Goal: Find contact information: Find contact information

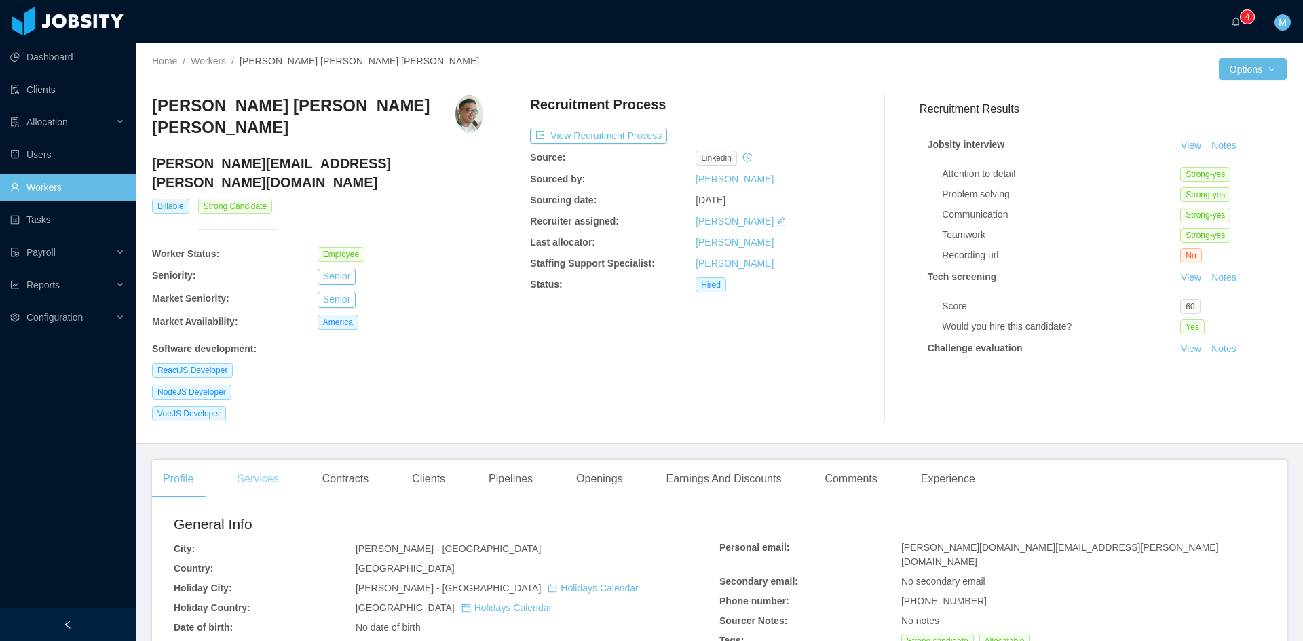
click at [257, 460] on div "Services" at bounding box center [257, 479] width 63 height 38
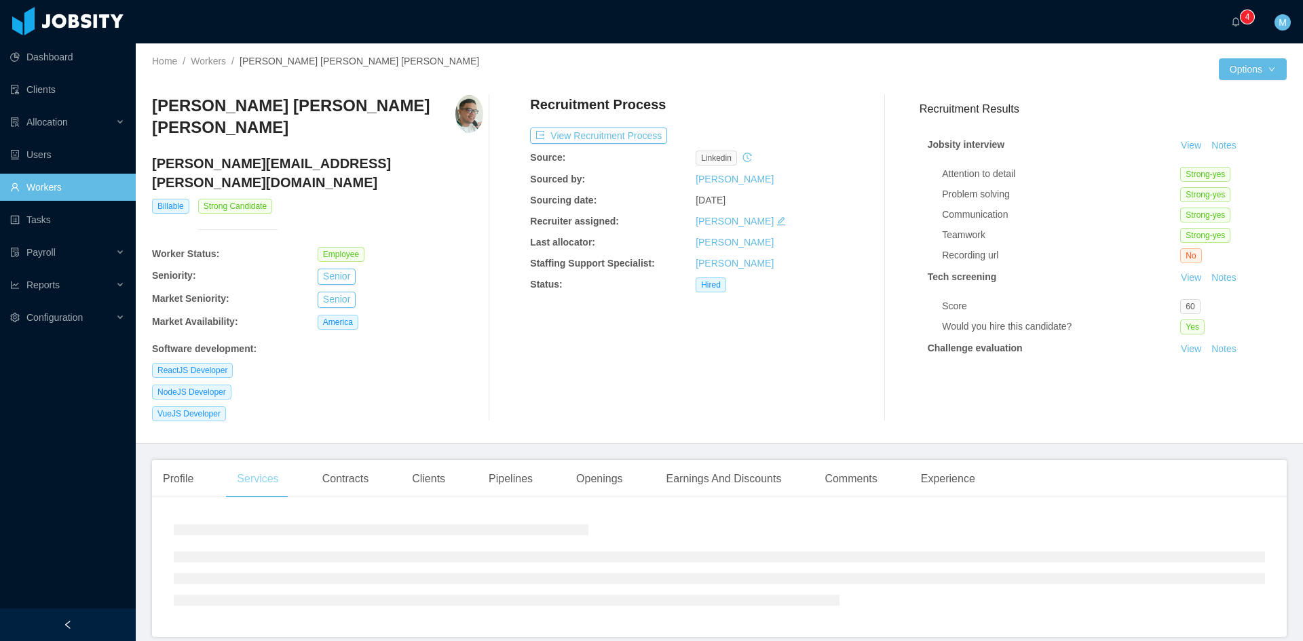
scroll to position [26, 0]
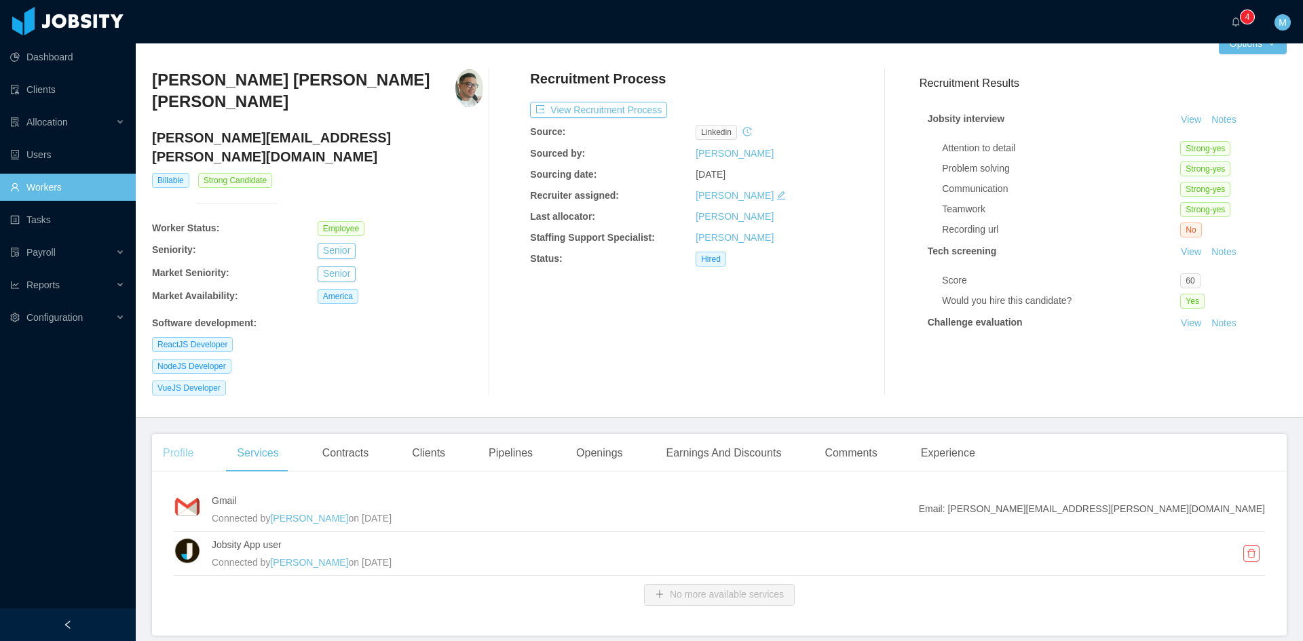
click at [191, 434] on div "Profile" at bounding box center [178, 453] width 52 height 38
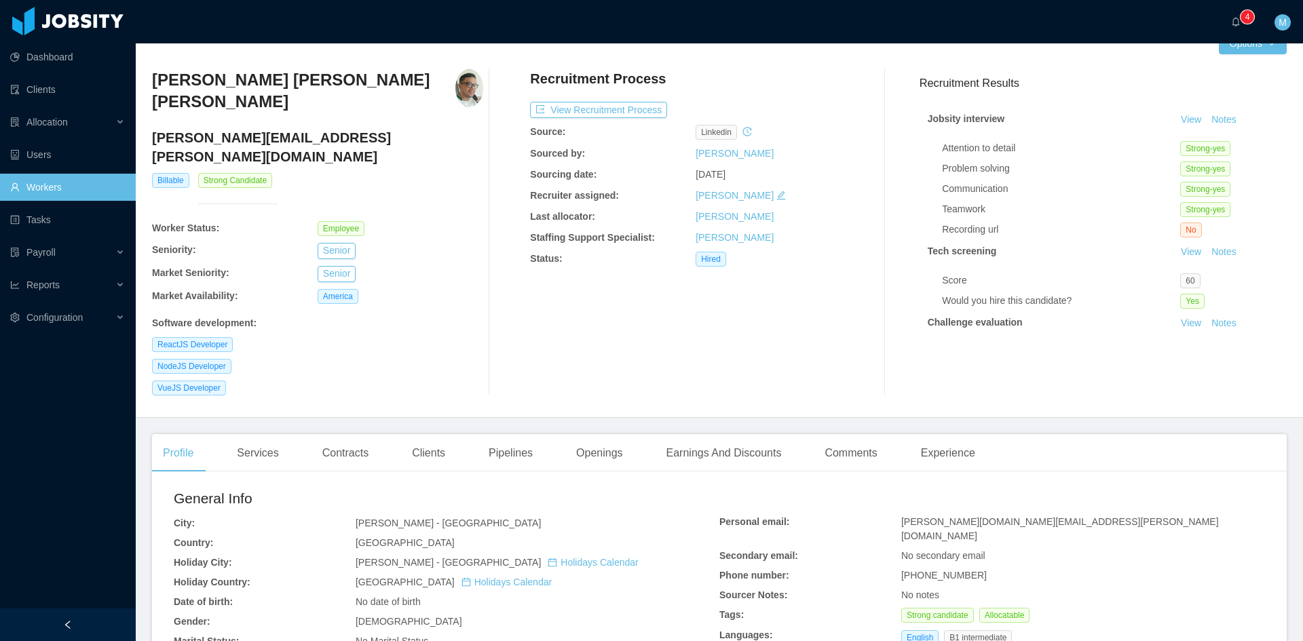
scroll to position [252, 0]
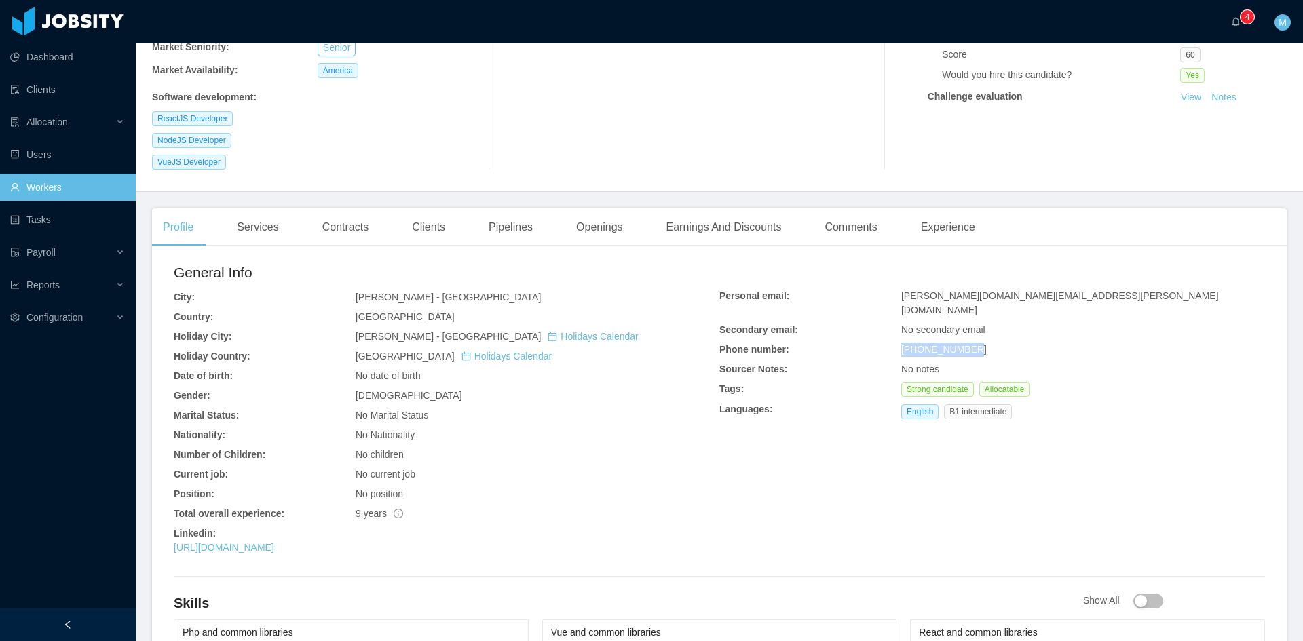
drag, startPoint x: 896, startPoint y: 302, endPoint x: 975, endPoint y: 298, distance: 78.8
click at [975, 343] on div "+558399151013" at bounding box center [1083, 350] width 364 height 14
copy span "+558399151013"
drag, startPoint x: 970, startPoint y: 335, endPoint x: 969, endPoint y: 325, distance: 10.2
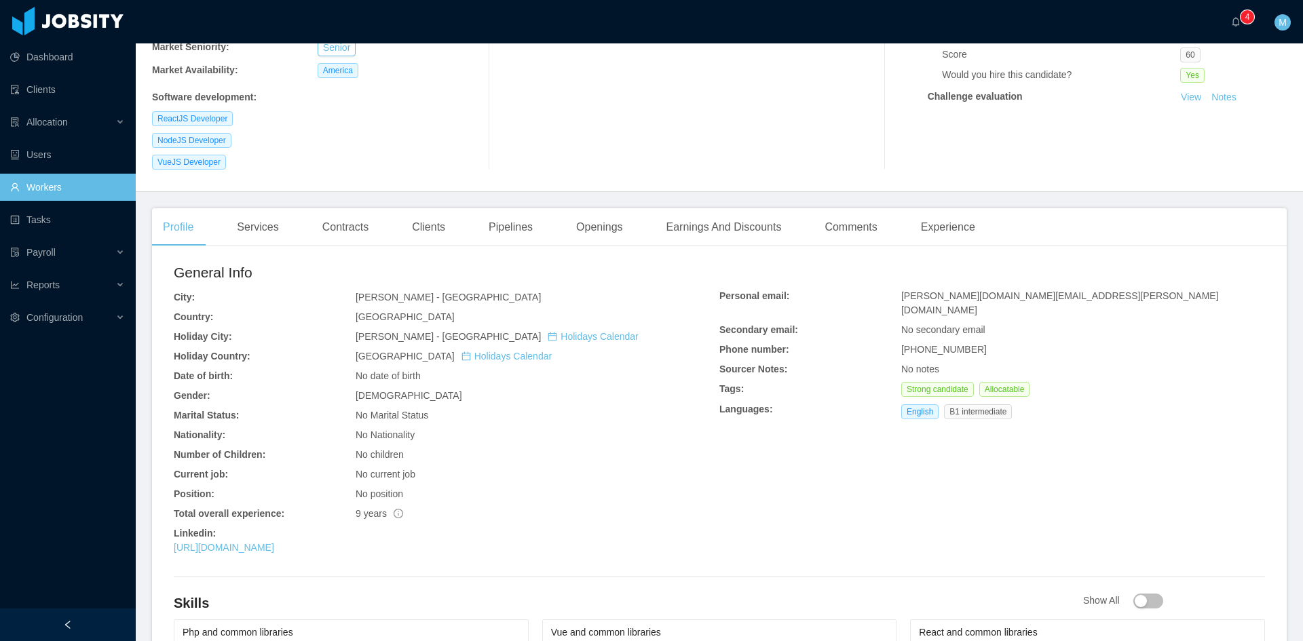
click at [970, 382] on div "Strong candidate Allocatable" at bounding box center [1083, 389] width 364 height 15
drag, startPoint x: 966, startPoint y: 303, endPoint x: 912, endPoint y: 305, distance: 53.7
click at [912, 343] on div "+558399151013" at bounding box center [1083, 350] width 364 height 14
copy span "8399151013"
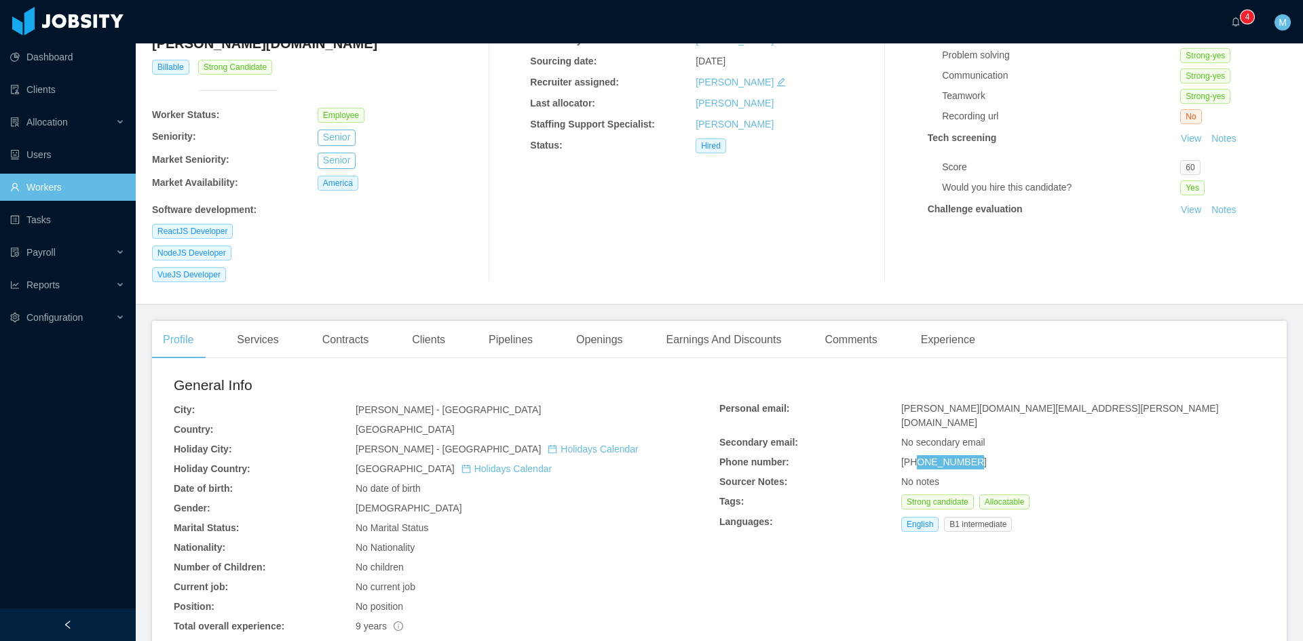
scroll to position [0, 0]
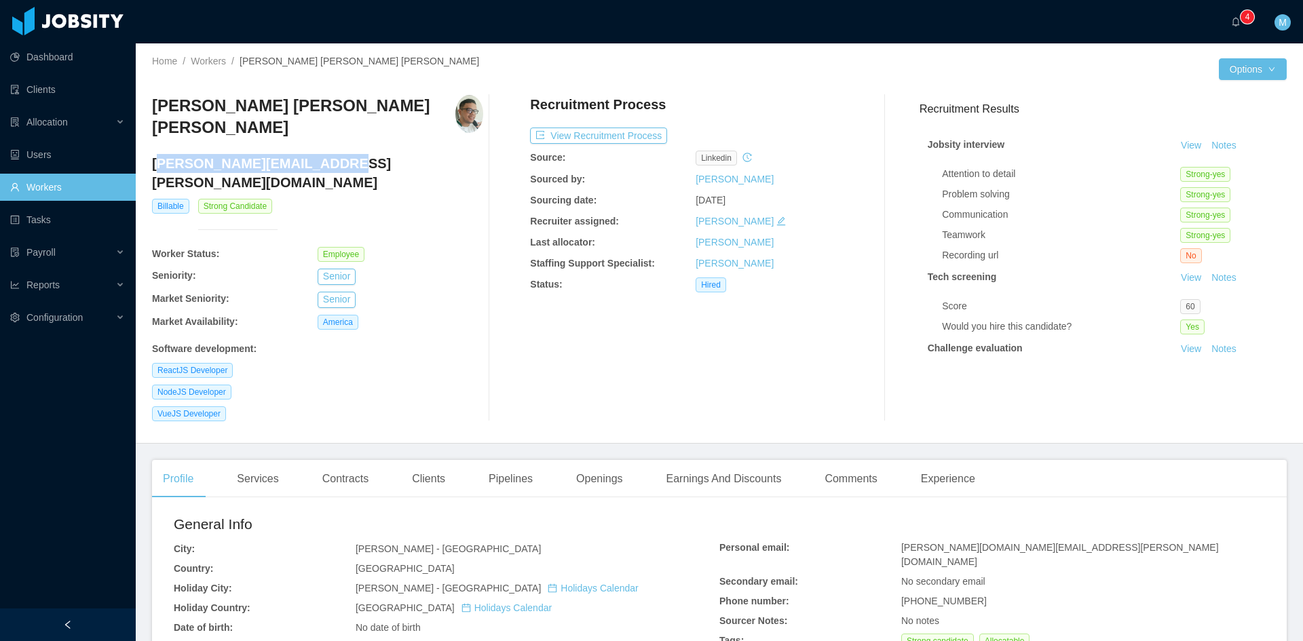
drag, startPoint x: 311, startPoint y: 145, endPoint x: 157, endPoint y: 149, distance: 153.4
click at [157, 154] on h4 "richard.alves@jobsity.com" at bounding box center [317, 173] width 331 height 38
